Goal: Information Seeking & Learning: Check status

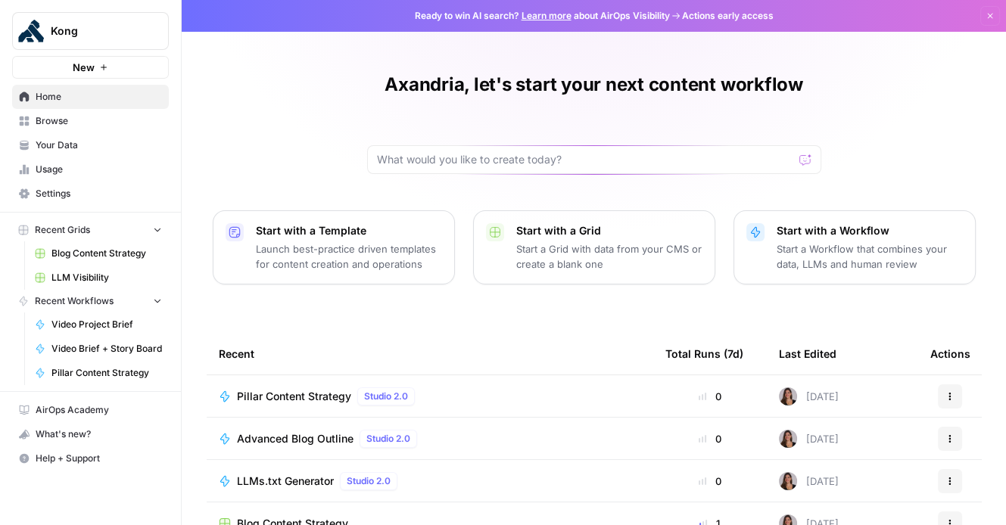
click at [86, 126] on span "Browse" at bounding box center [99, 121] width 126 height 14
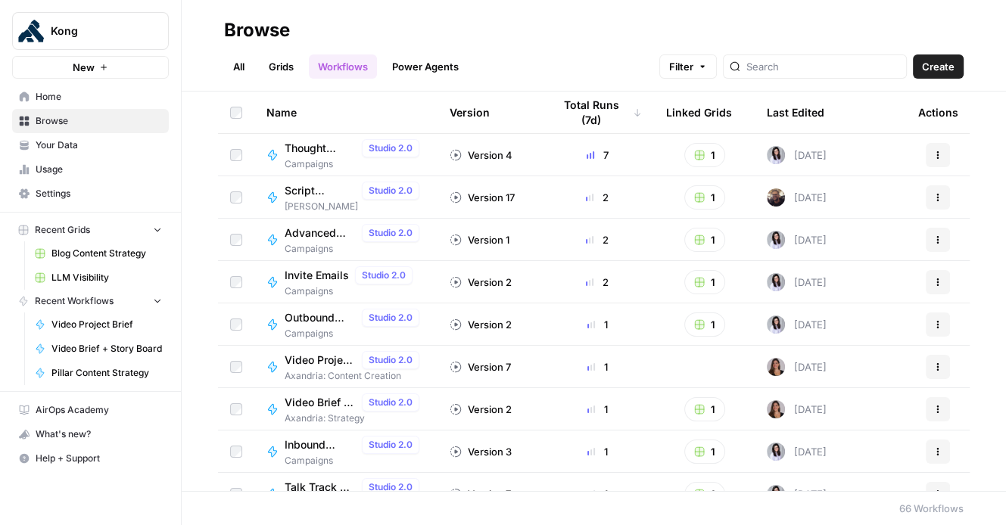
click at [95, 148] on span "Your Data" at bounding box center [99, 145] width 126 height 14
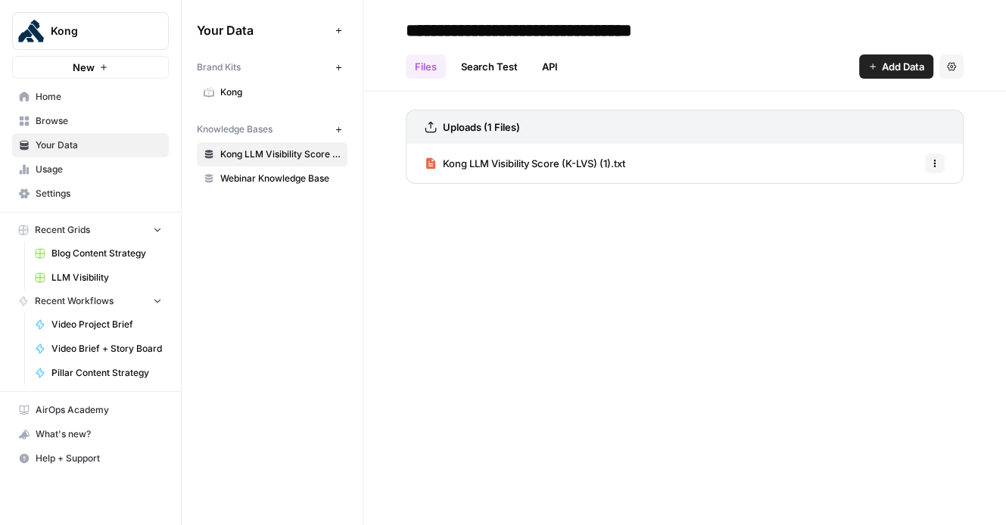
click at [120, 263] on link "Blog Content Strategy" at bounding box center [98, 253] width 141 height 24
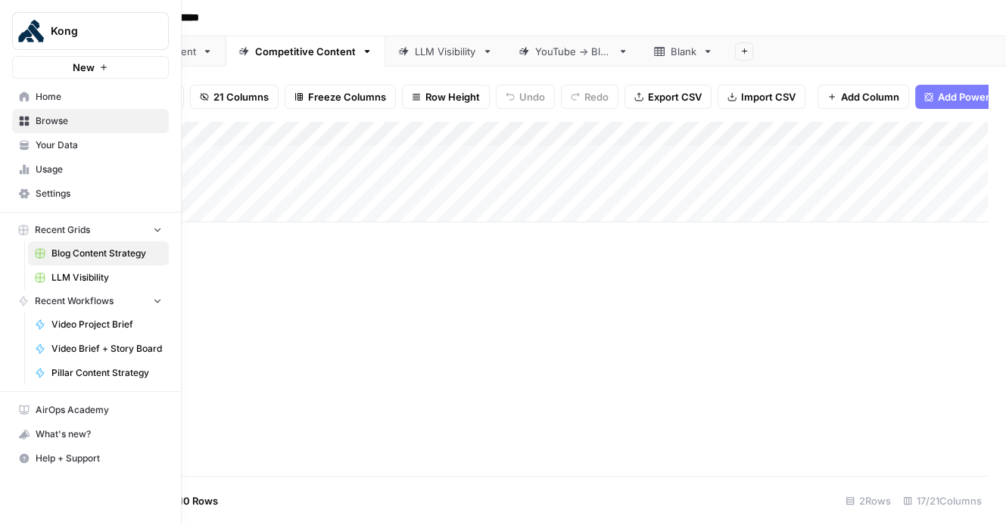
click at [90, 322] on span "Video Project Brief" at bounding box center [106, 325] width 110 height 14
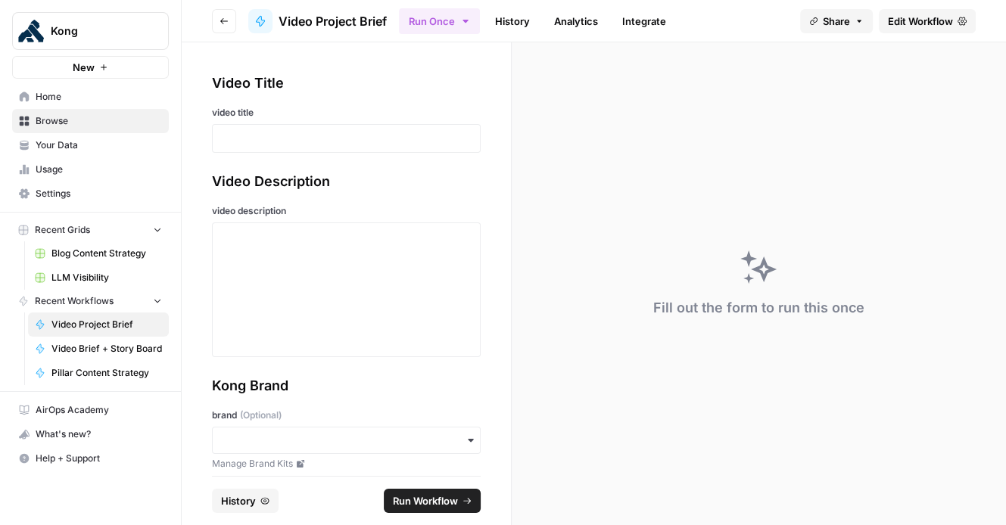
click at [914, 23] on span "Edit Workflow" at bounding box center [920, 21] width 65 height 15
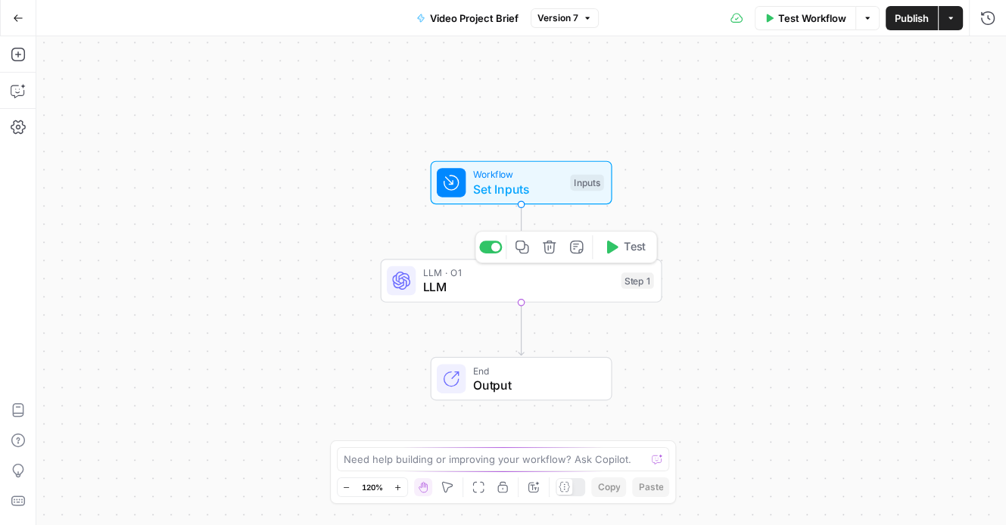
click at [547, 285] on span "LLM" at bounding box center [518, 287] width 191 height 18
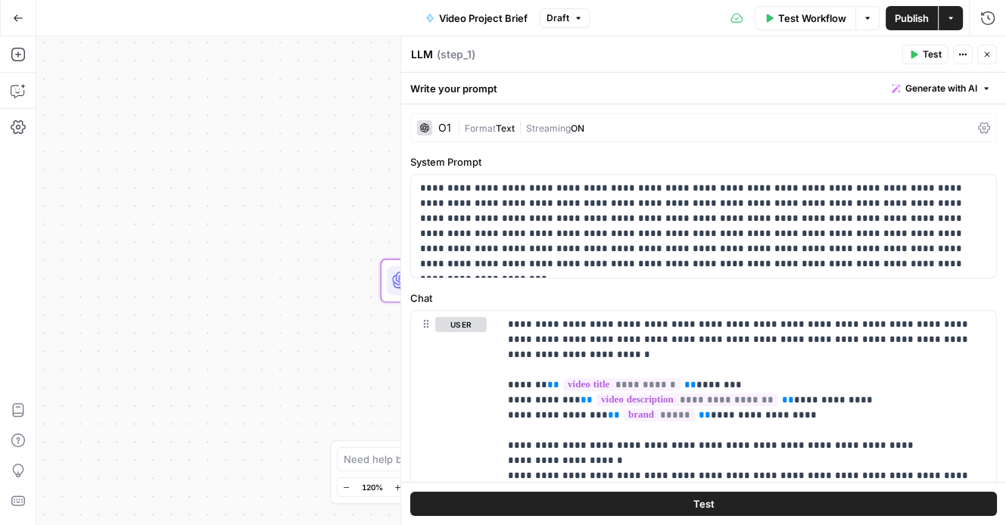
click at [434, 129] on div "O1" at bounding box center [434, 127] width 34 height 15
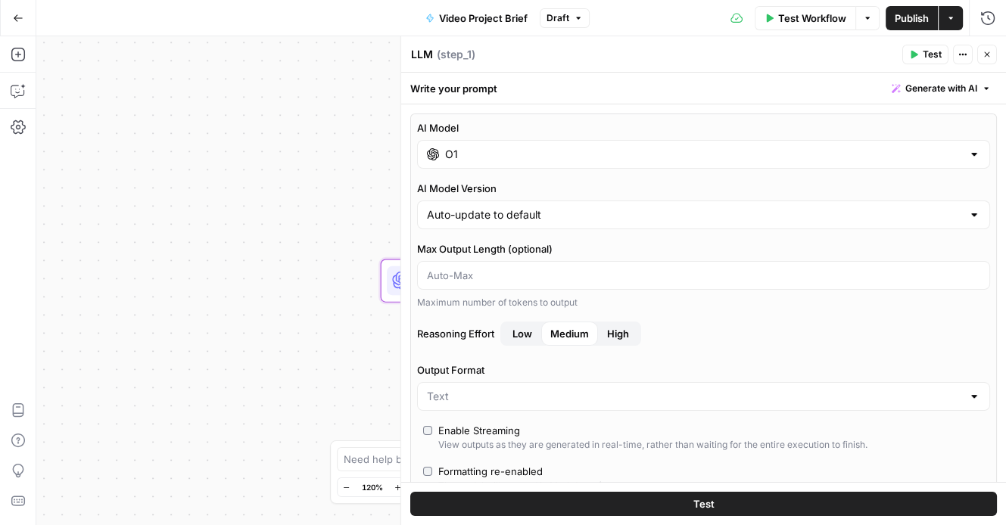
click at [920, 160] on input "O1" at bounding box center [703, 154] width 517 height 15
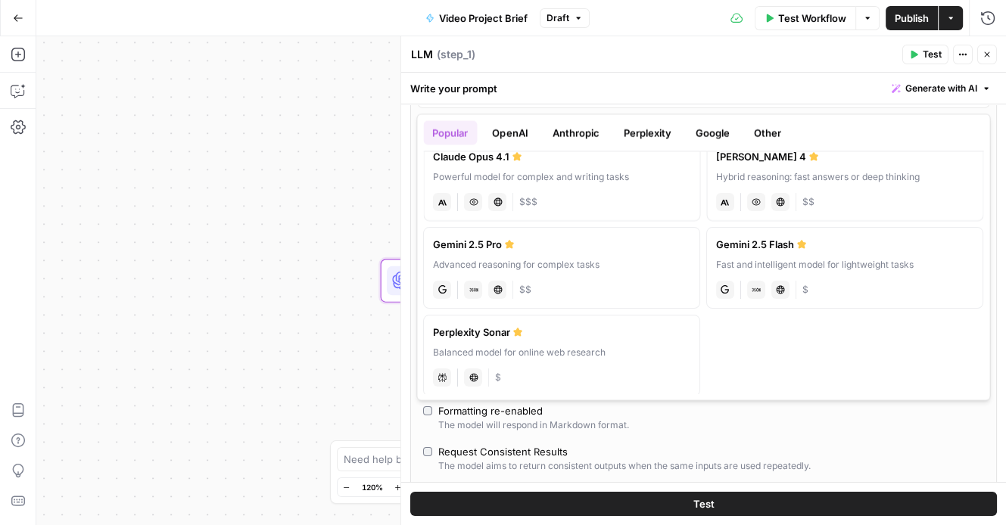
scroll to position [215, 0]
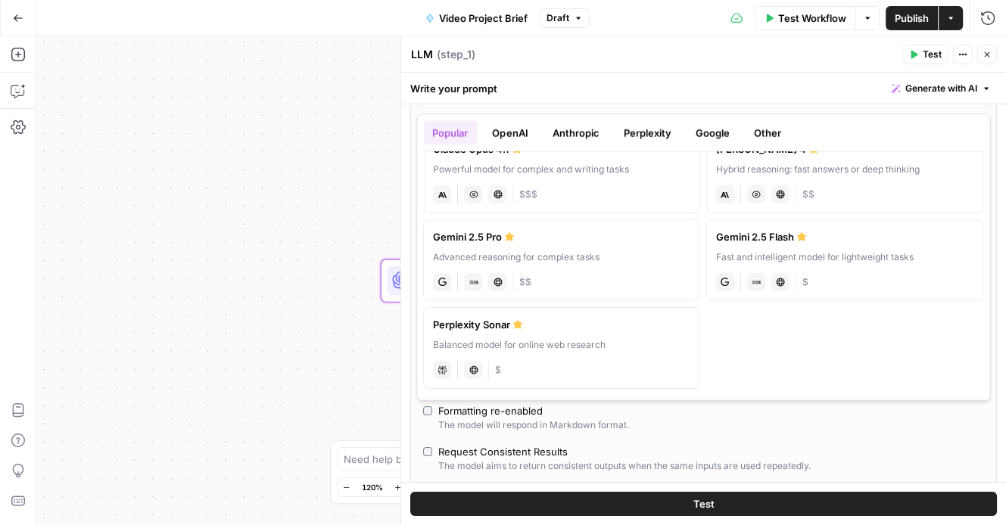
click at [272, 272] on div "Workflow Set Inputs Inputs LLM · O1 LLM Step 1 End Output" at bounding box center [520, 280] width 969 height 489
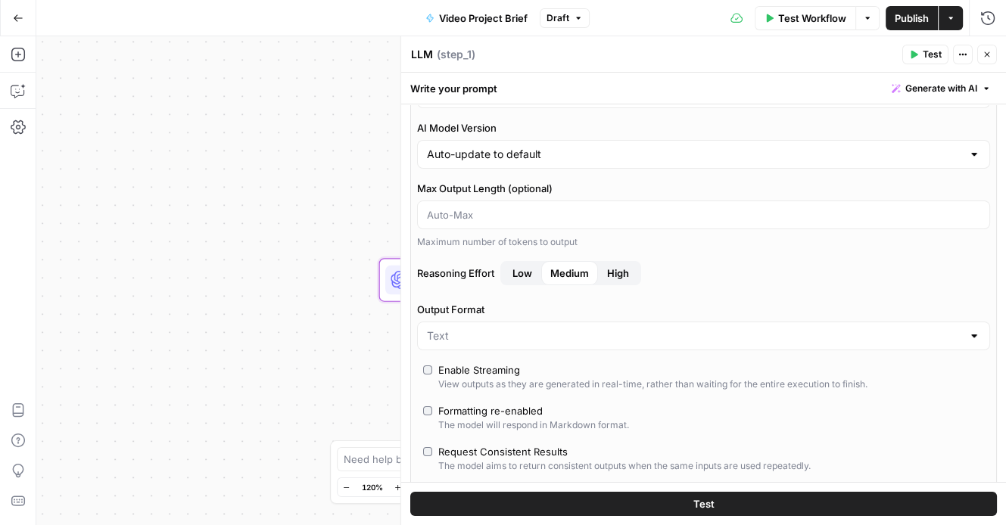
drag, startPoint x: 14, startPoint y: 14, endPoint x: 86, endPoint y: 60, distance: 86.1
click at [14, 14] on icon "button" at bounding box center [18, 18] width 11 height 11
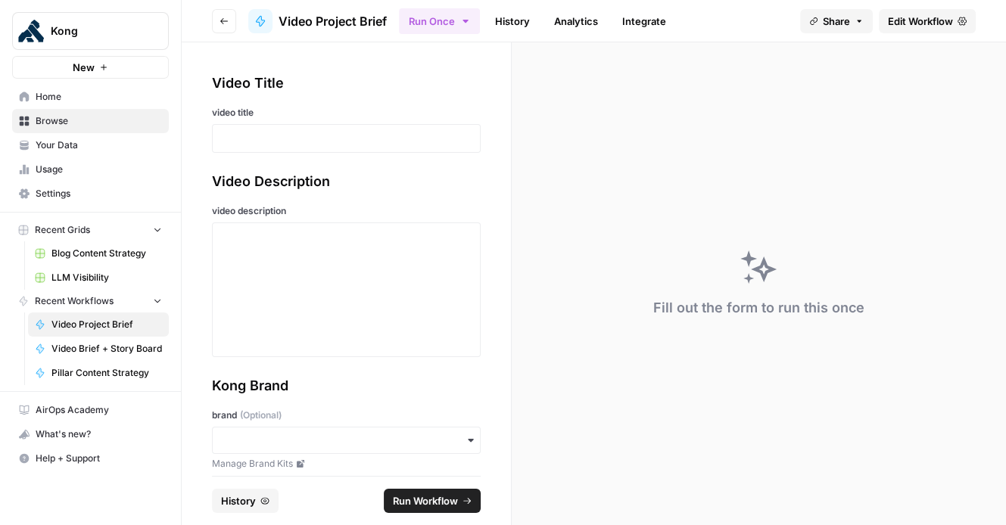
click at [89, 149] on span "Your Data" at bounding box center [99, 145] width 126 height 14
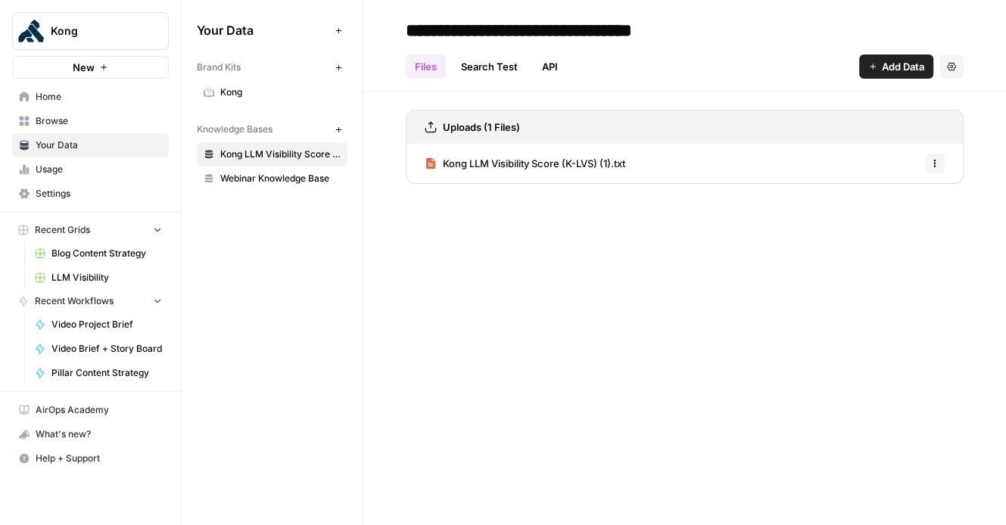
click at [60, 193] on span "Settings" at bounding box center [99, 194] width 126 height 14
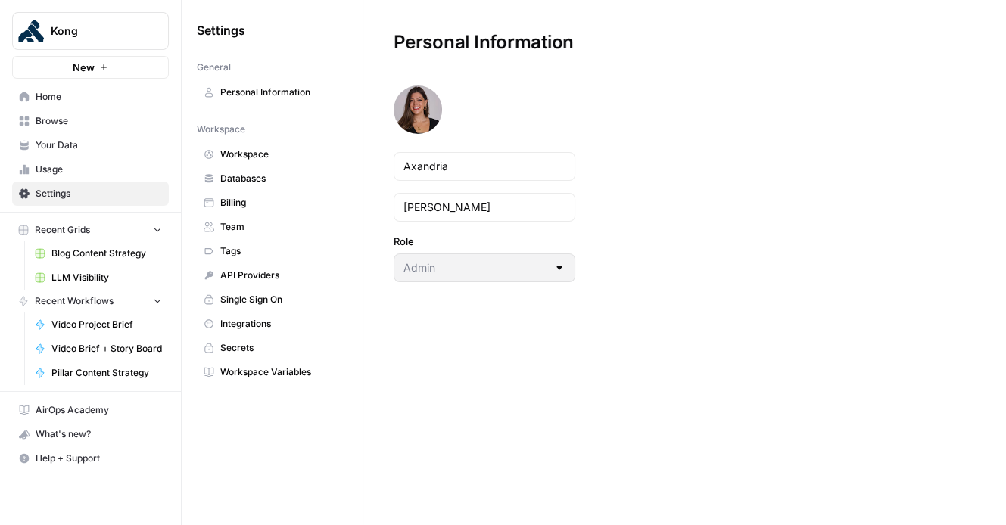
click at [59, 170] on span "Usage" at bounding box center [99, 170] width 126 height 14
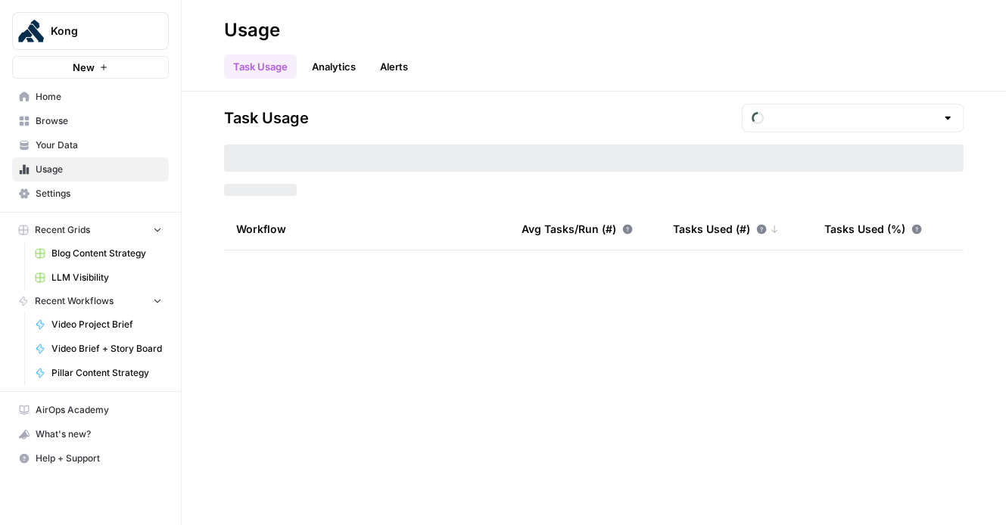
type input "August Tasks"
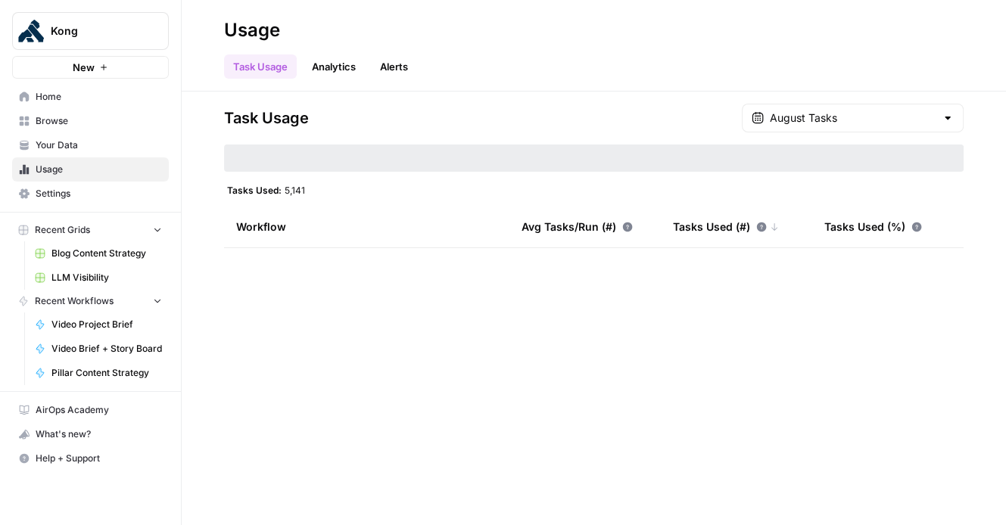
drag, startPoint x: 331, startPoint y: 190, endPoint x: 813, endPoint y: 123, distance: 486.7
click at [287, 195] on div "Task Usage August Tasks Tasks Used: 5,141 Workflow Avg Tasks/Run (#) Tasks Used…" at bounding box center [593, 177] width 739 height 147
click at [878, 123] on input "text" at bounding box center [853, 117] width 166 height 15
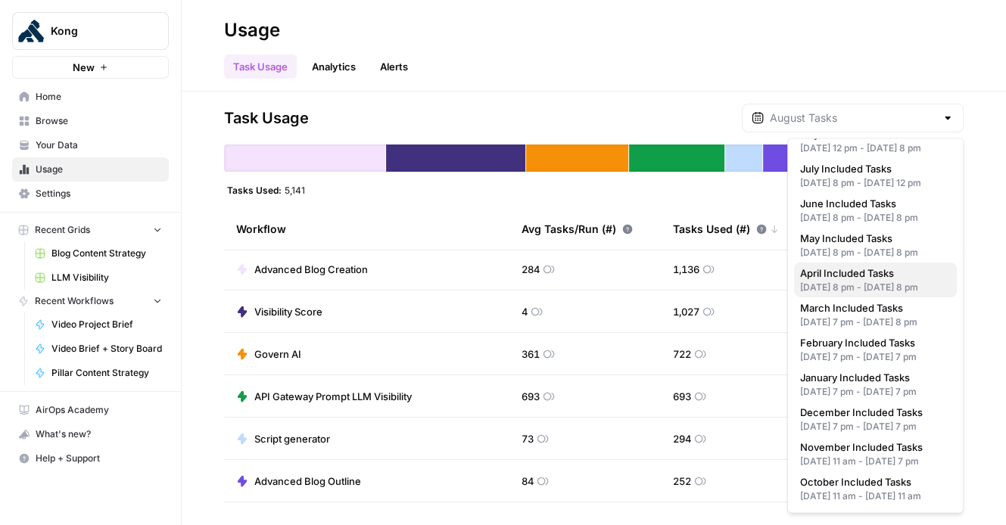
scroll to position [113, 0]
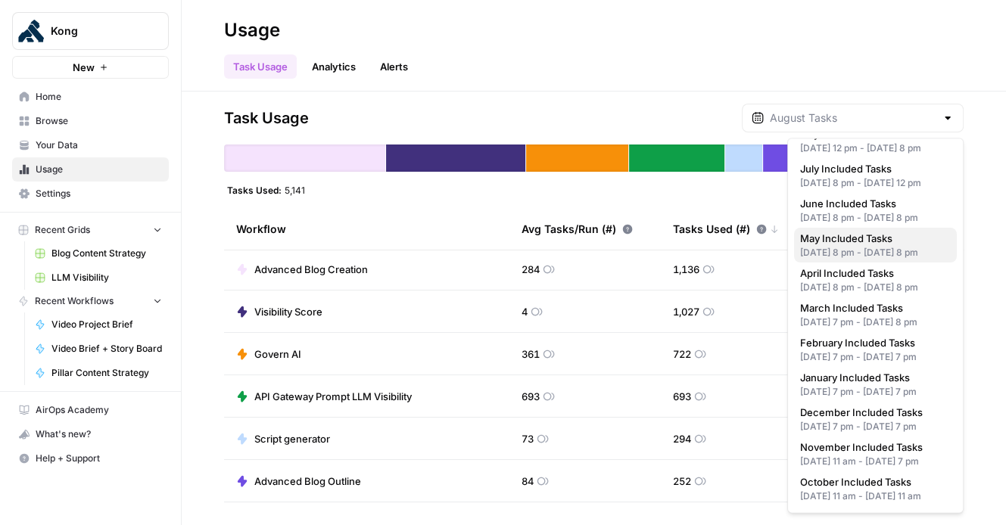
click at [917, 260] on div "[DATE] 8 pm - [DATE] 8 pm" at bounding box center [875, 253] width 151 height 14
type input "May Included Tasks"
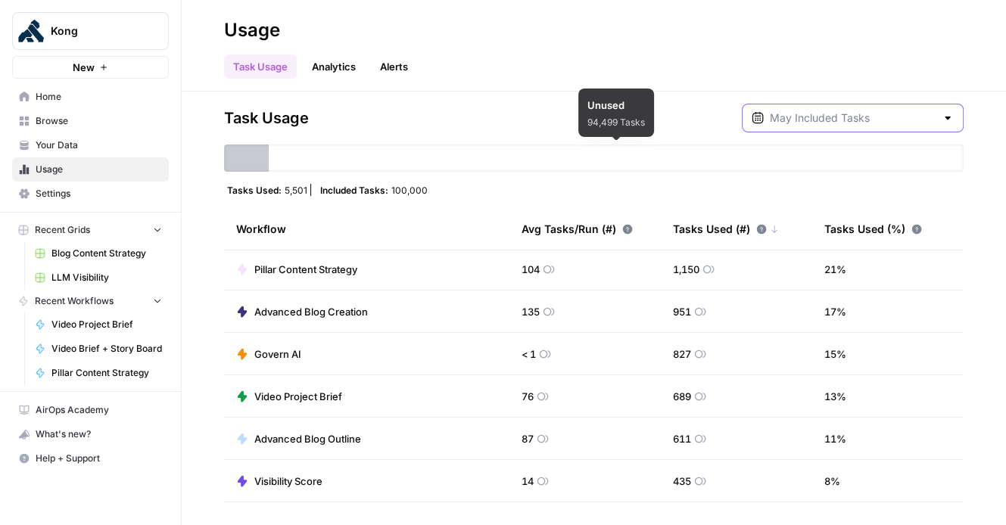
click at [915, 121] on input "text" at bounding box center [853, 117] width 166 height 15
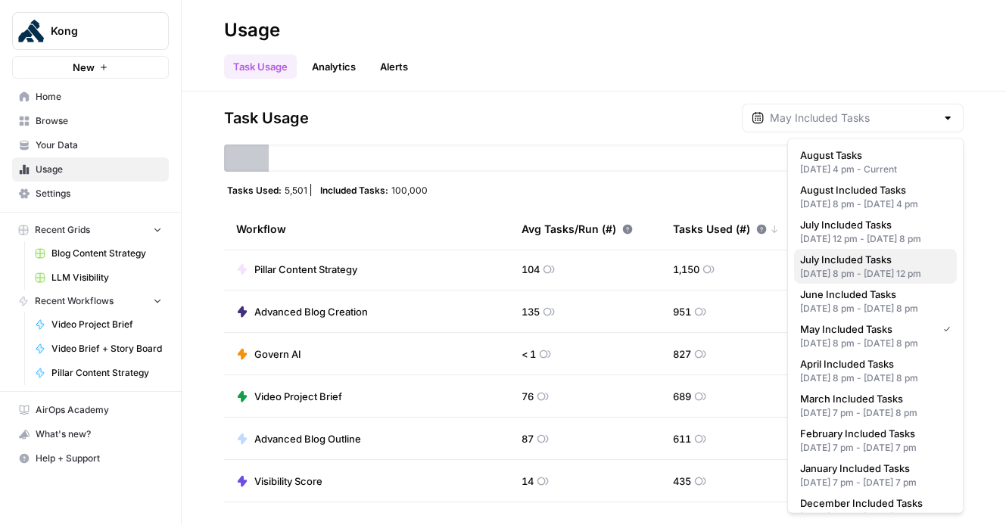
click at [896, 267] on span "July Included Tasks" at bounding box center [872, 259] width 145 height 15
type input "July Included Tasks"
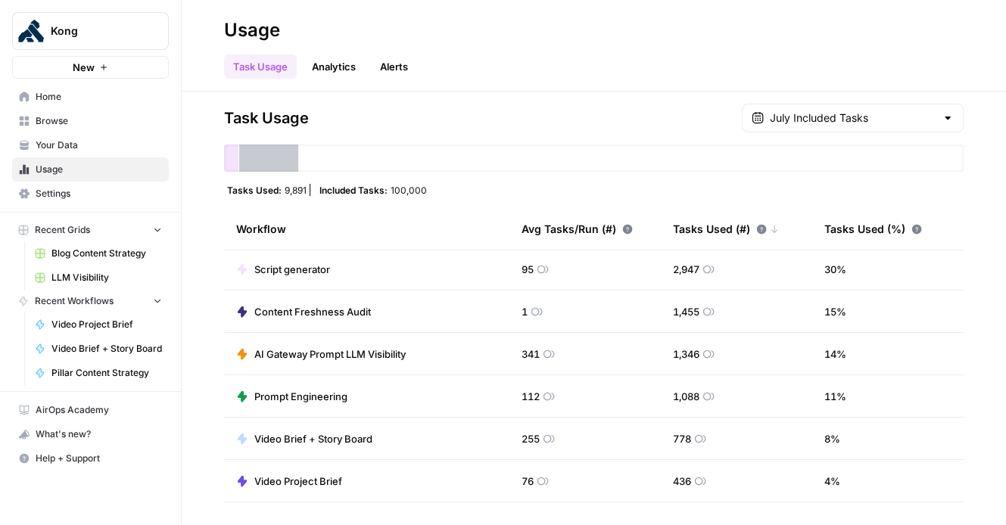
drag, startPoint x: 260, startPoint y: 189, endPoint x: 431, endPoint y: 186, distance: 171.8
click at [431, 186] on div "Tasks Used: 9,891 Included Tasks: 100,000" at bounding box center [593, 190] width 739 height 12
click at [434, 191] on div "Tasks Used: 9,891 Included Tasks: 100,000" at bounding box center [593, 190] width 739 height 12
drag, startPoint x: 340, startPoint y: 194, endPoint x: 430, endPoint y: 193, distance: 90.1
click at [430, 193] on div "Tasks Used: 9,891 Included Tasks: 100,000" at bounding box center [593, 190] width 739 height 12
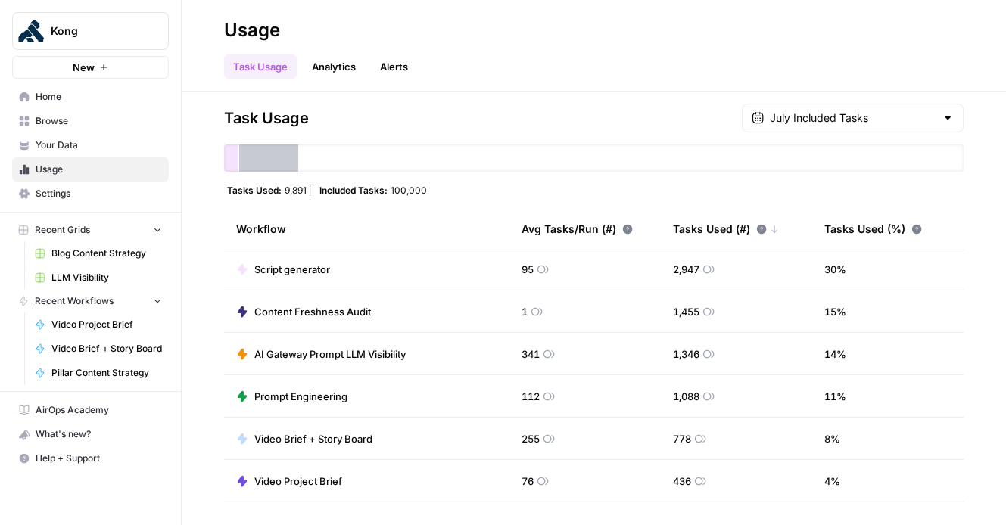
click at [453, 193] on div "Tasks Used: 9,891 Included Tasks: 100,000" at bounding box center [593, 190] width 739 height 12
click at [462, 213] on div "Workflow" at bounding box center [366, 229] width 261 height 42
drag, startPoint x: 285, startPoint y: 226, endPoint x: 307, endPoint y: 227, distance: 22.0
click at [285, 226] on div "Workflow" at bounding box center [366, 229] width 261 height 42
drag, startPoint x: 440, startPoint y: 188, endPoint x: 580, endPoint y: 76, distance: 179.8
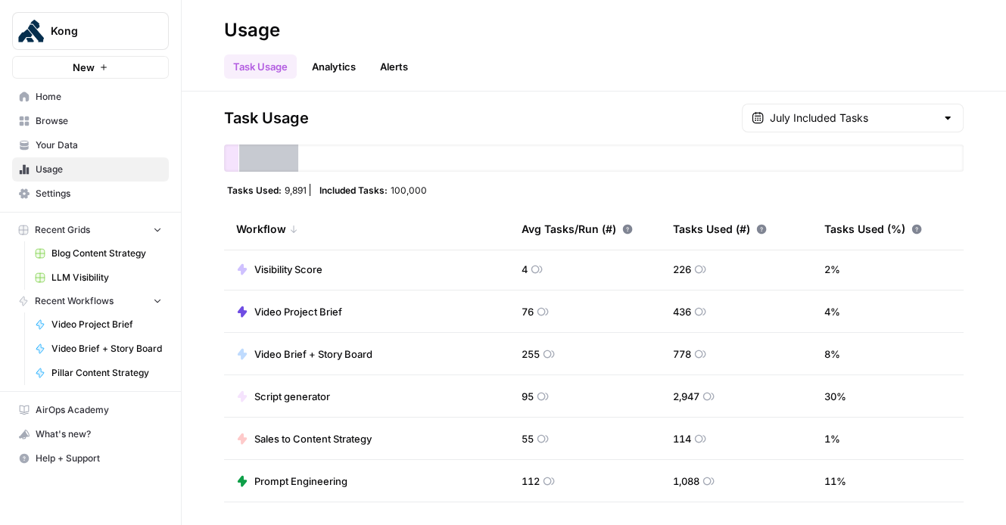
click at [325, 194] on div "Tasks Used: 9,891 Included Tasks: 100,000" at bounding box center [593, 190] width 739 height 12
click at [511, 198] on div "Task Usage July Included Tasks Tasks Used: 9,891 Included Tasks: 100,000 Workfl…" at bounding box center [593, 308] width 739 height 409
